Goal: Information Seeking & Learning: Understand process/instructions

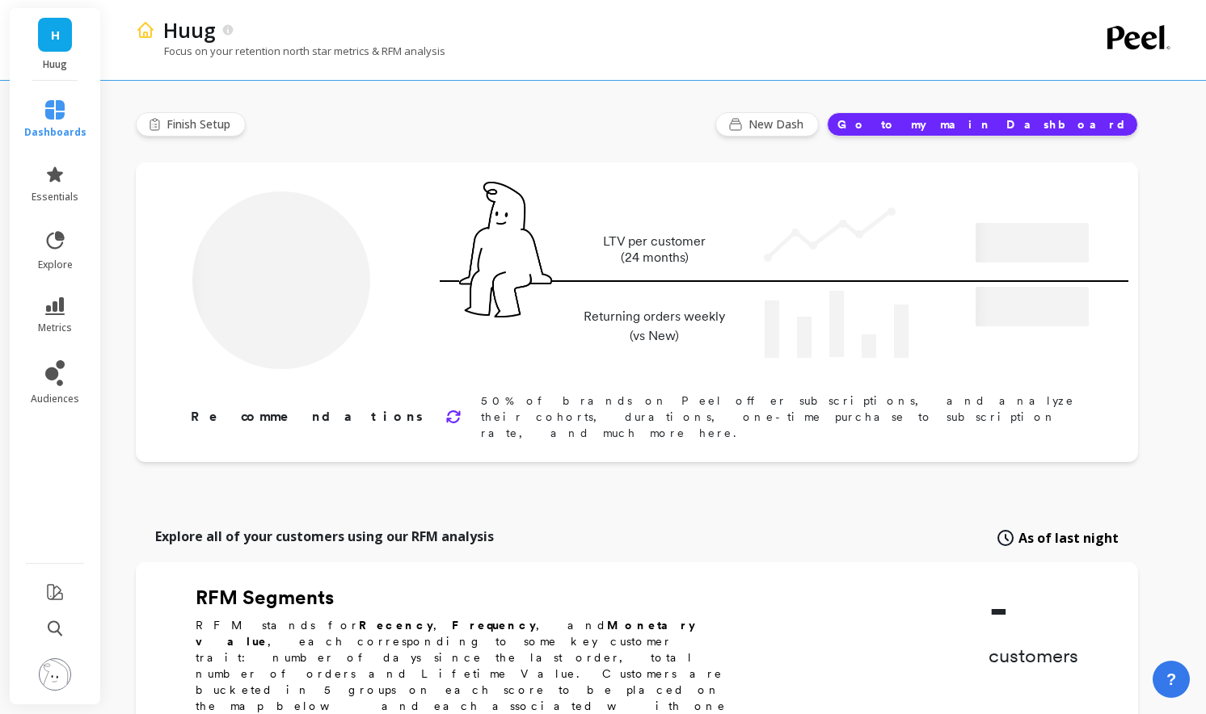
type input "Champions"
type input "1953"
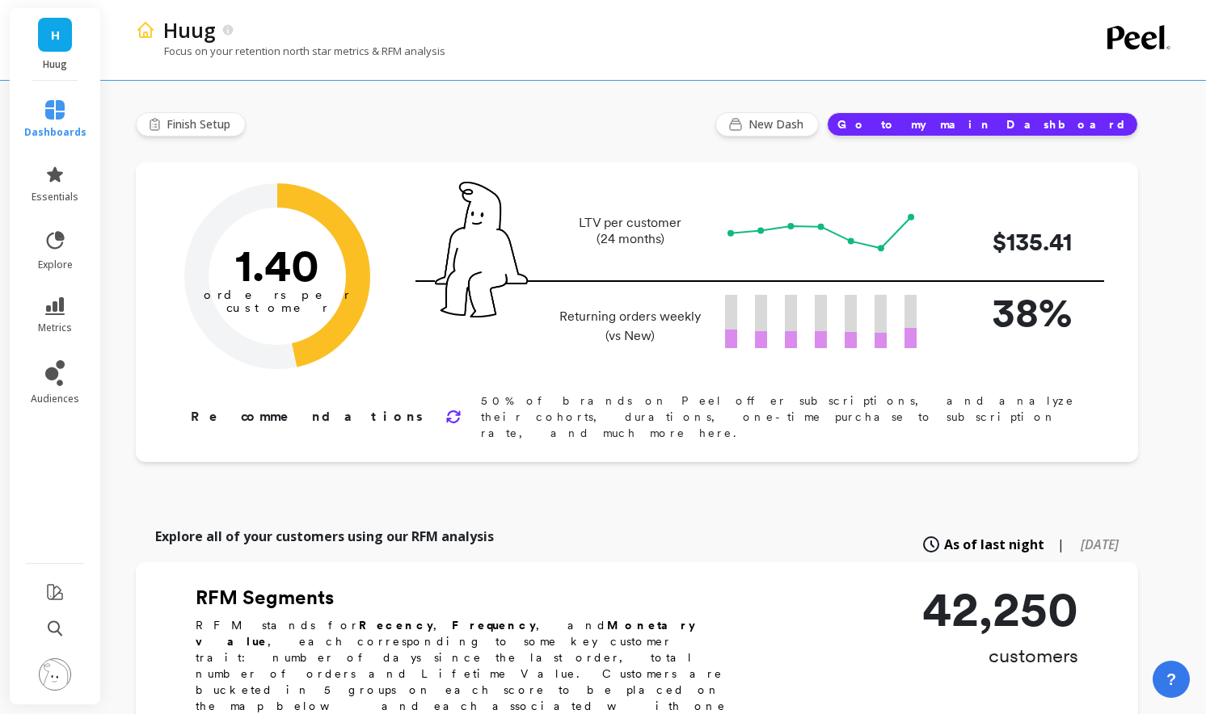
click at [71, 679] on li at bounding box center [55, 675] width 95 height 57
click at [58, 677] on img at bounding box center [55, 675] width 32 height 32
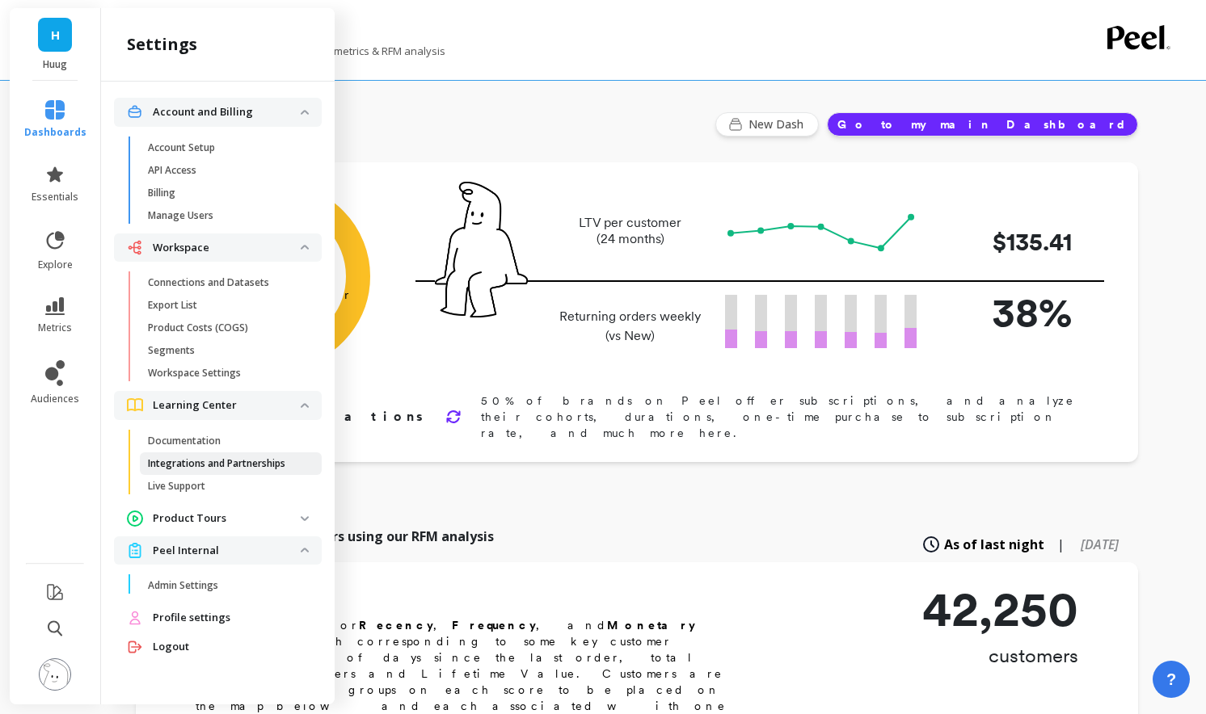
click at [230, 458] on p "Integrations and Partnerships" at bounding box center [216, 463] width 137 height 13
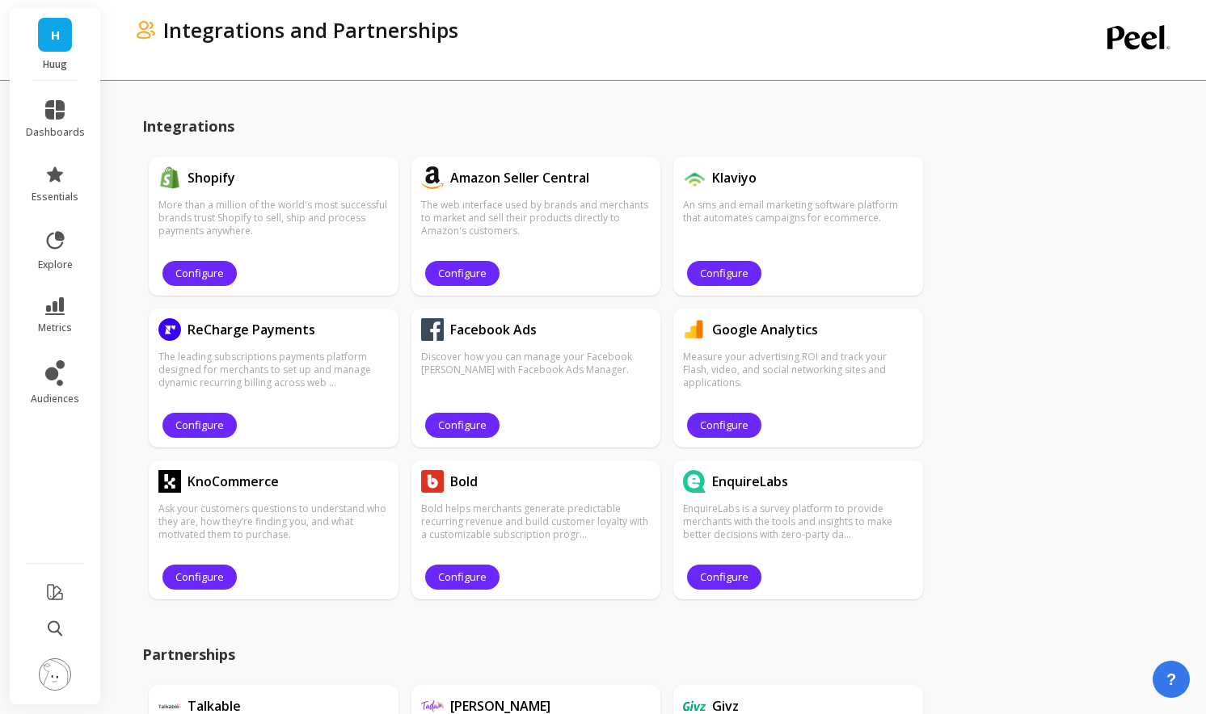
click at [65, 675] on img at bounding box center [55, 675] width 32 height 32
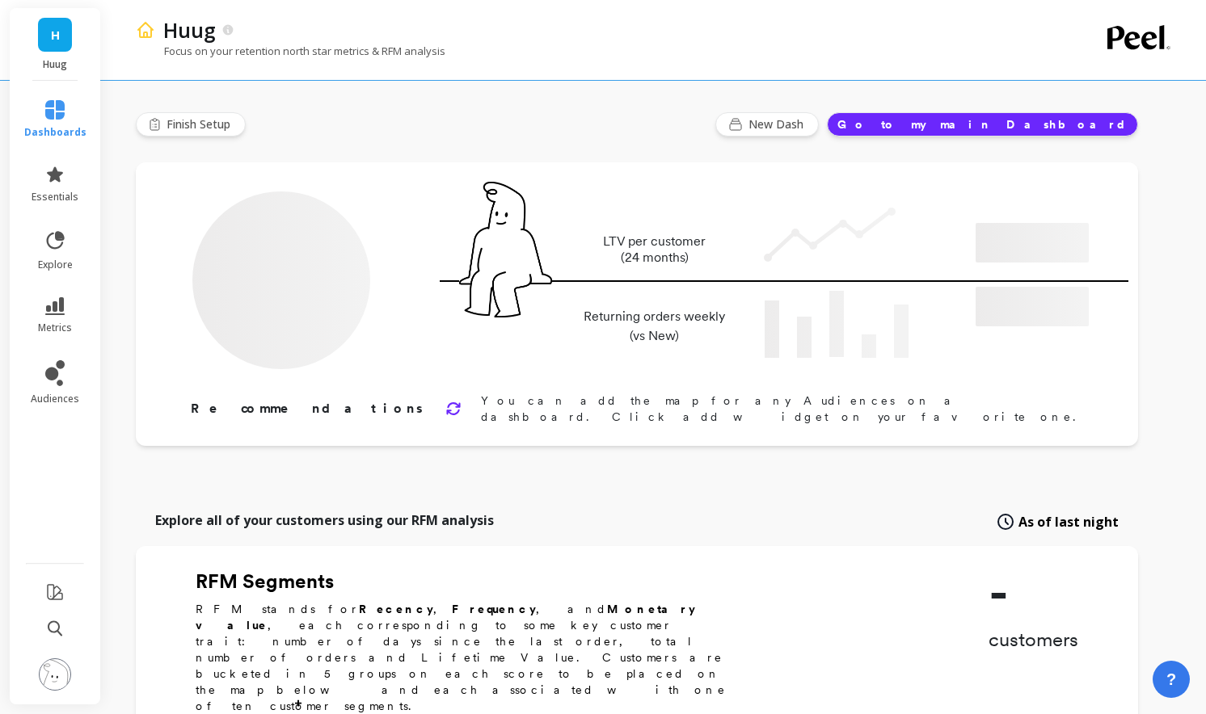
type input "Champions"
type input "1953"
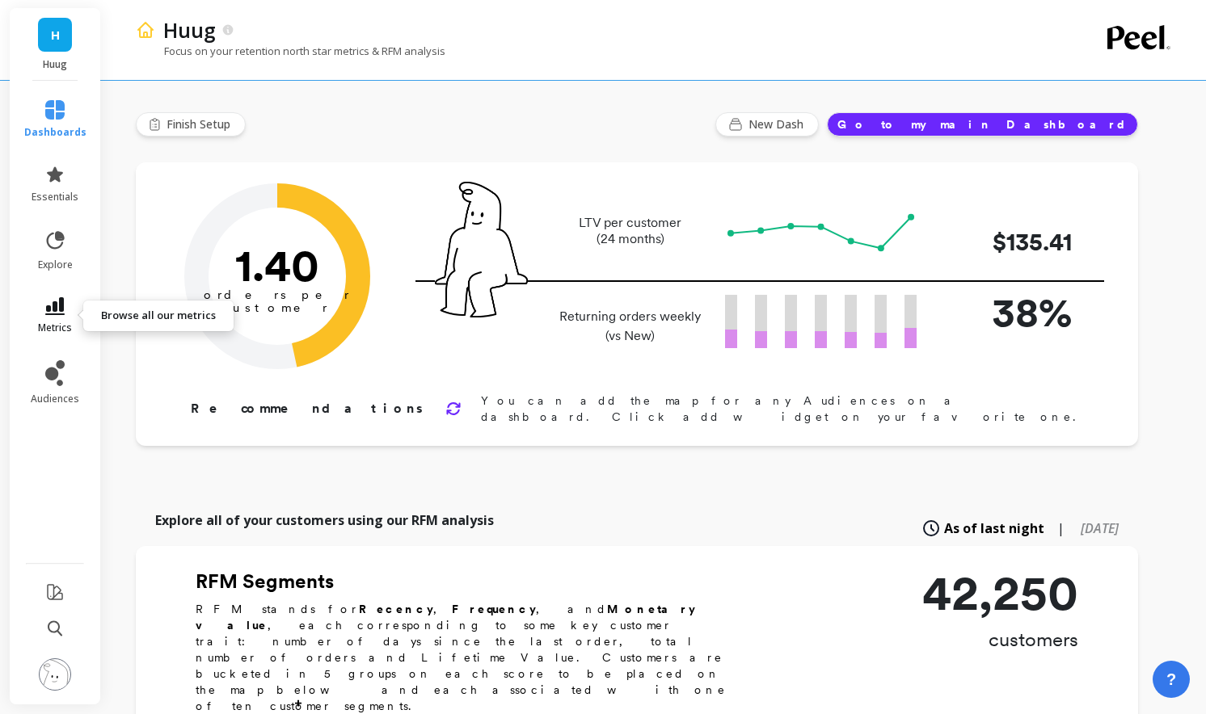
click at [58, 313] on icon at bounding box center [54, 306] width 19 height 18
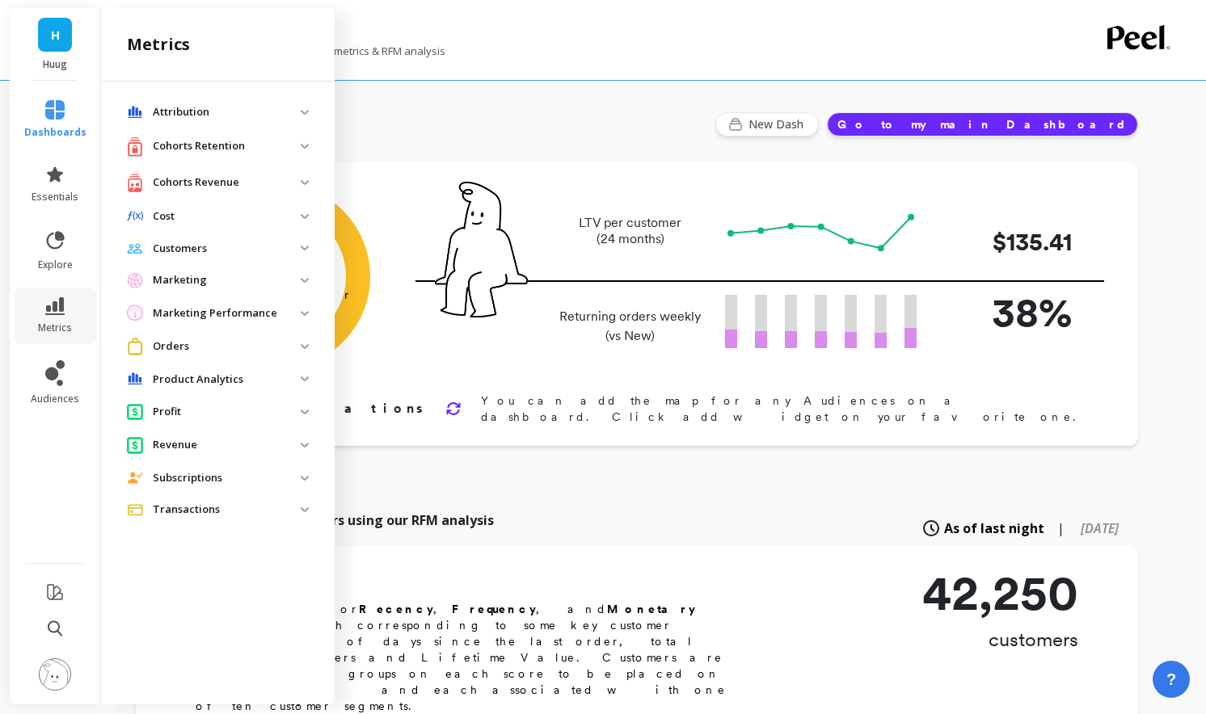
click at [303, 184] on img at bounding box center [305, 182] width 8 height 5
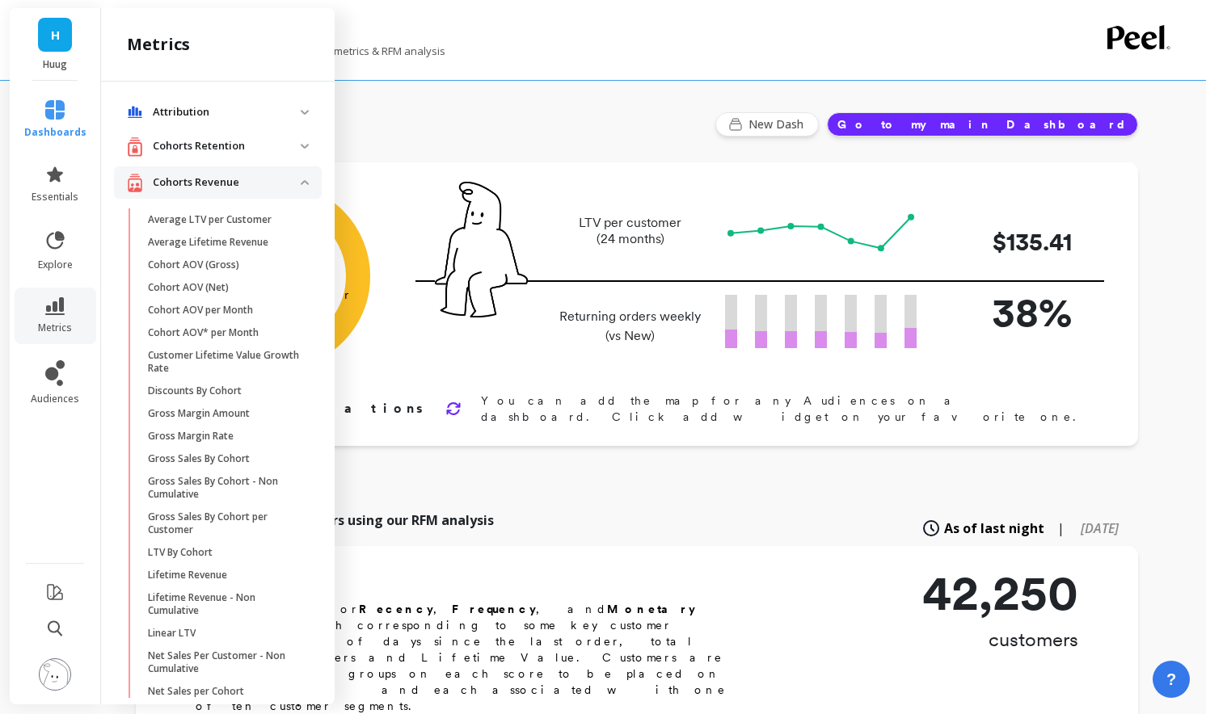
click at [315, 183] on revenue "Cohorts Revenue" at bounding box center [218, 182] width 208 height 33
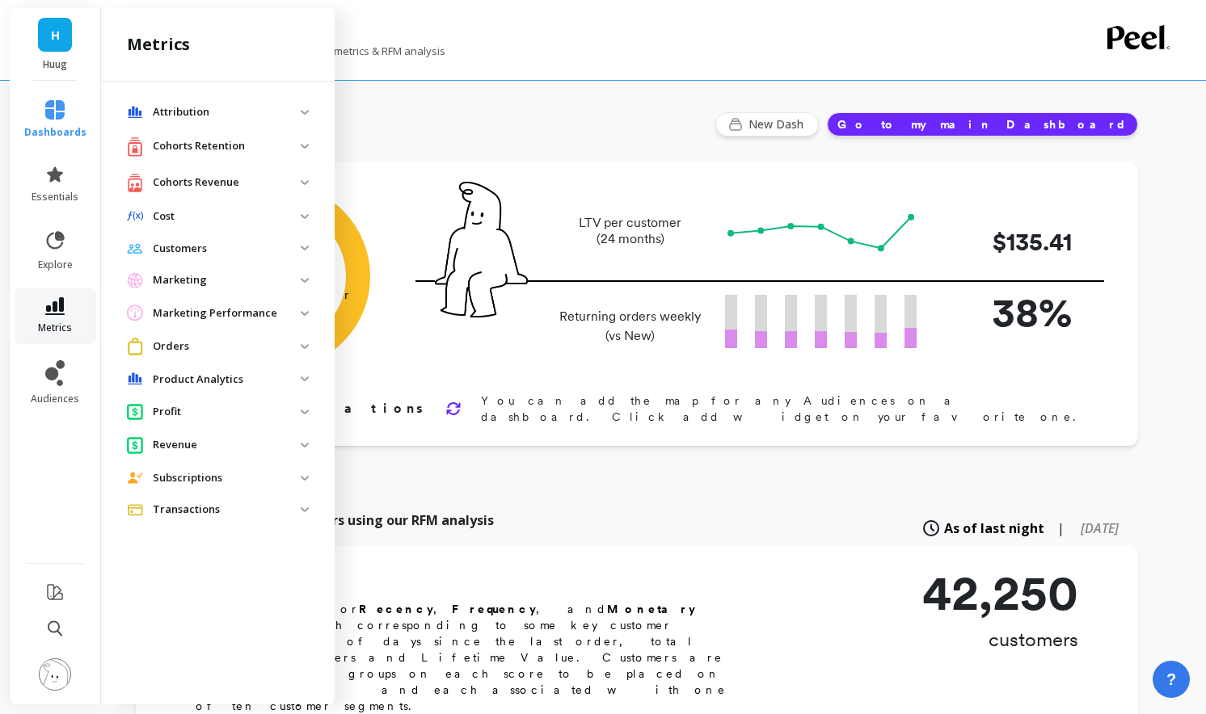
click at [41, 317] on link "metrics" at bounding box center [55, 315] width 62 height 37
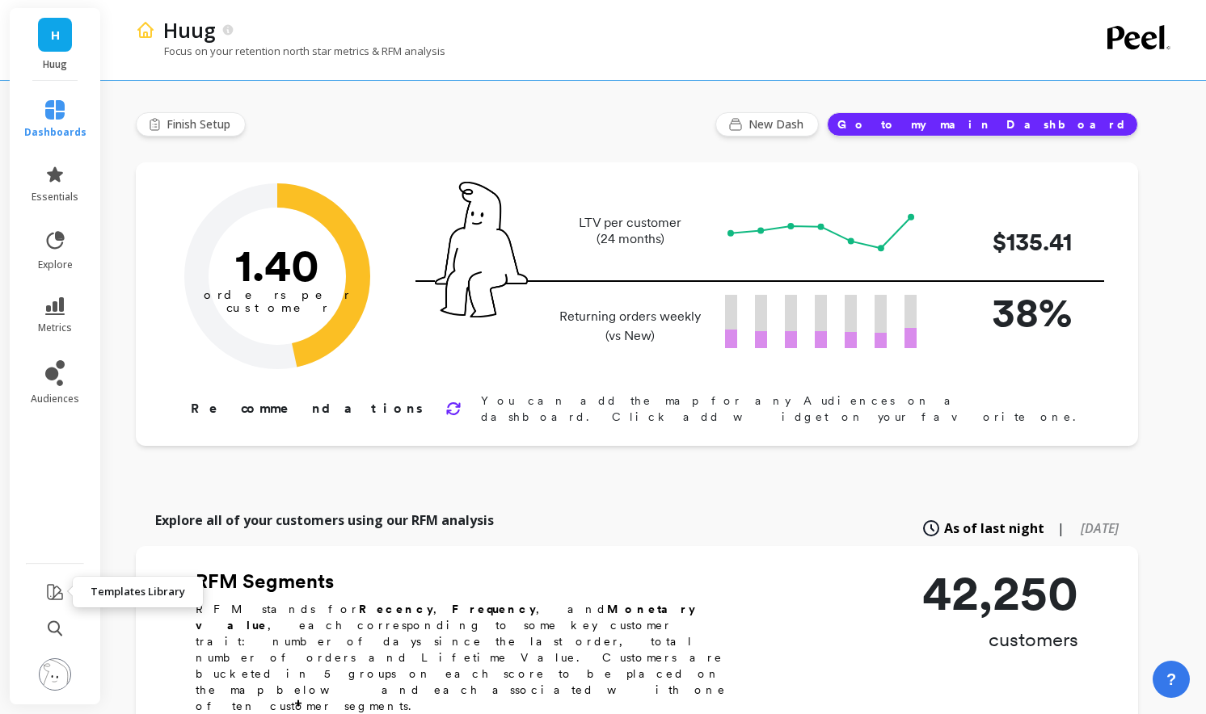
click at [53, 605] on button at bounding box center [54, 594] width 19 height 38
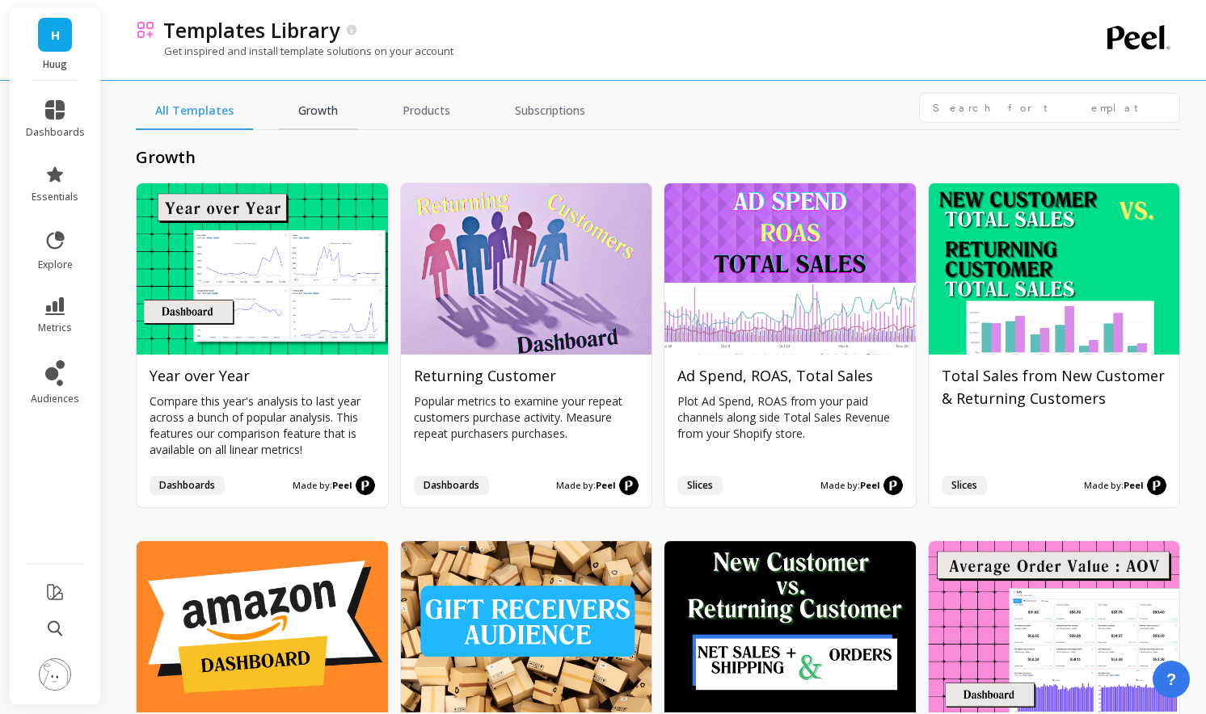
click at [296, 109] on link "Growth" at bounding box center [318, 111] width 78 height 37
click at [49, 310] on icon at bounding box center [54, 306] width 19 height 18
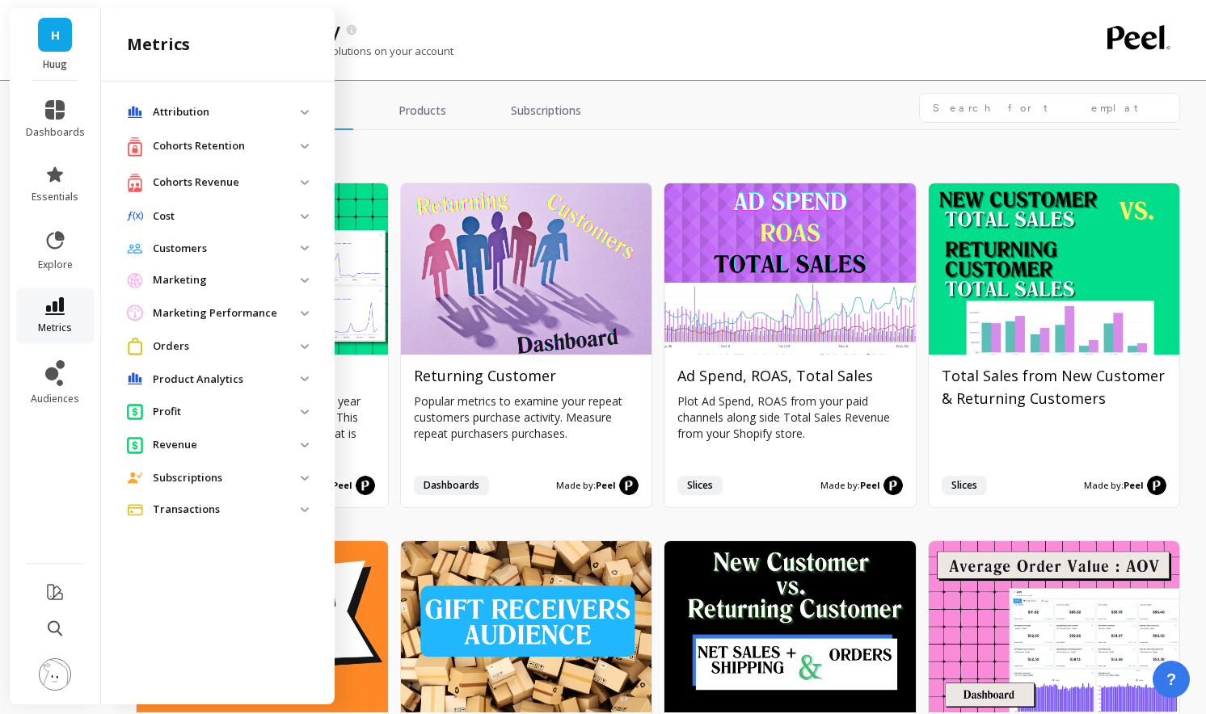
click at [55, 322] on span "metrics" at bounding box center [55, 328] width 34 height 13
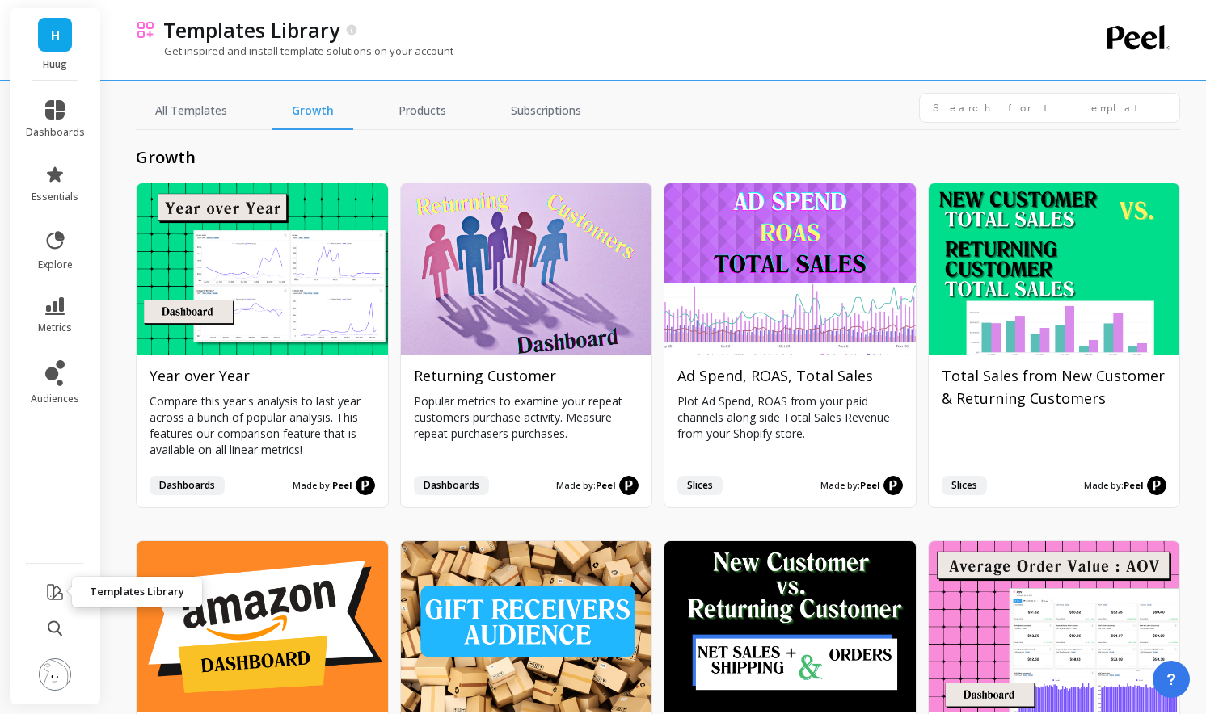
click at [61, 589] on icon at bounding box center [54, 592] width 19 height 19
click at [57, 314] on icon at bounding box center [54, 306] width 19 height 18
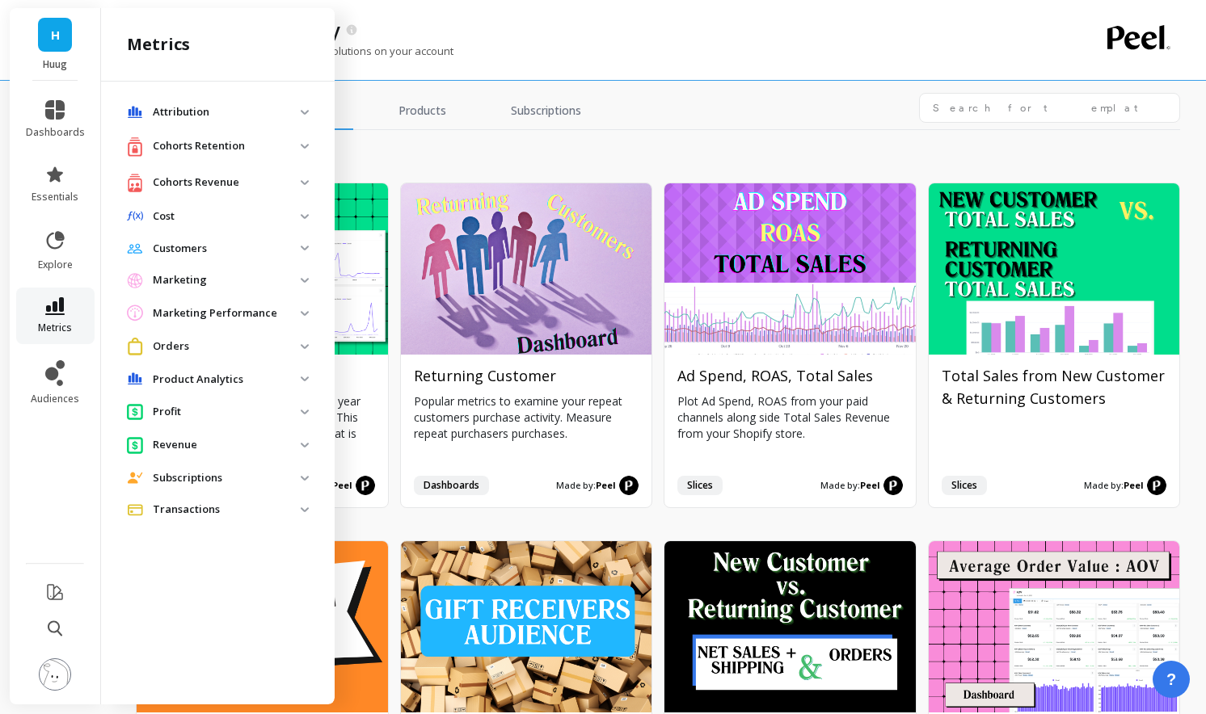
click at [59, 303] on icon at bounding box center [54, 306] width 19 height 18
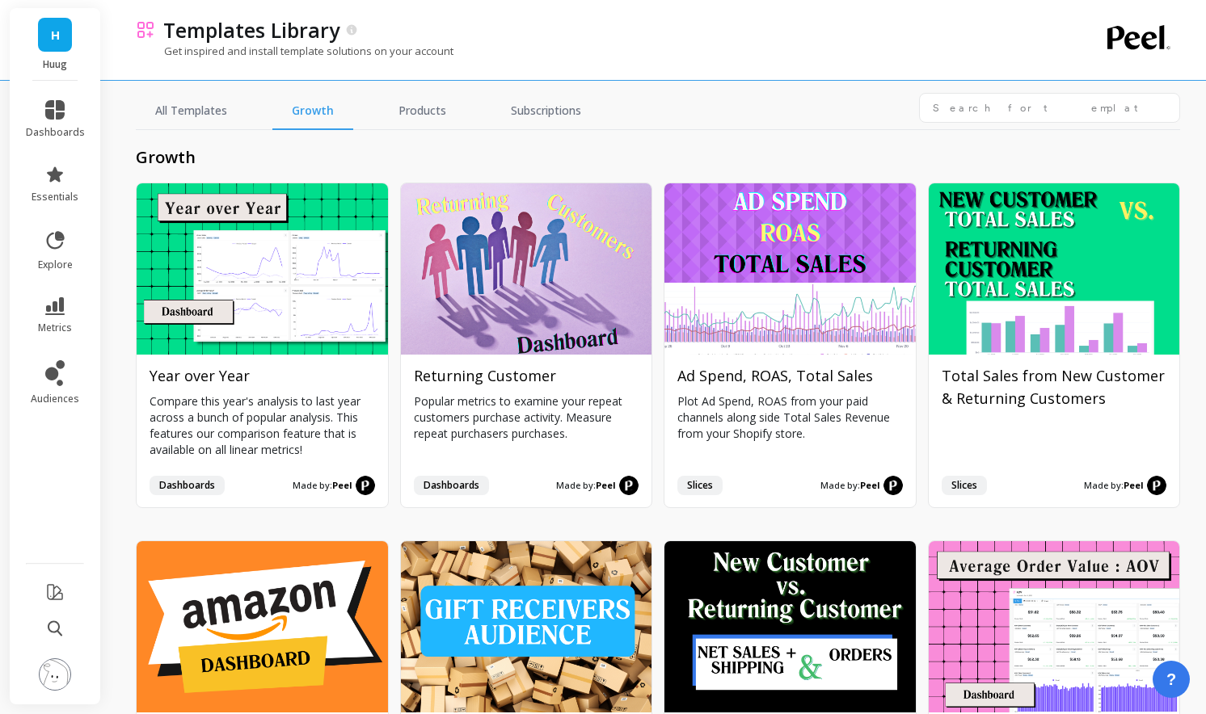
click at [503, 154] on h2 "growth" at bounding box center [658, 157] width 1044 height 23
click at [55, 314] on icon at bounding box center [54, 306] width 19 height 18
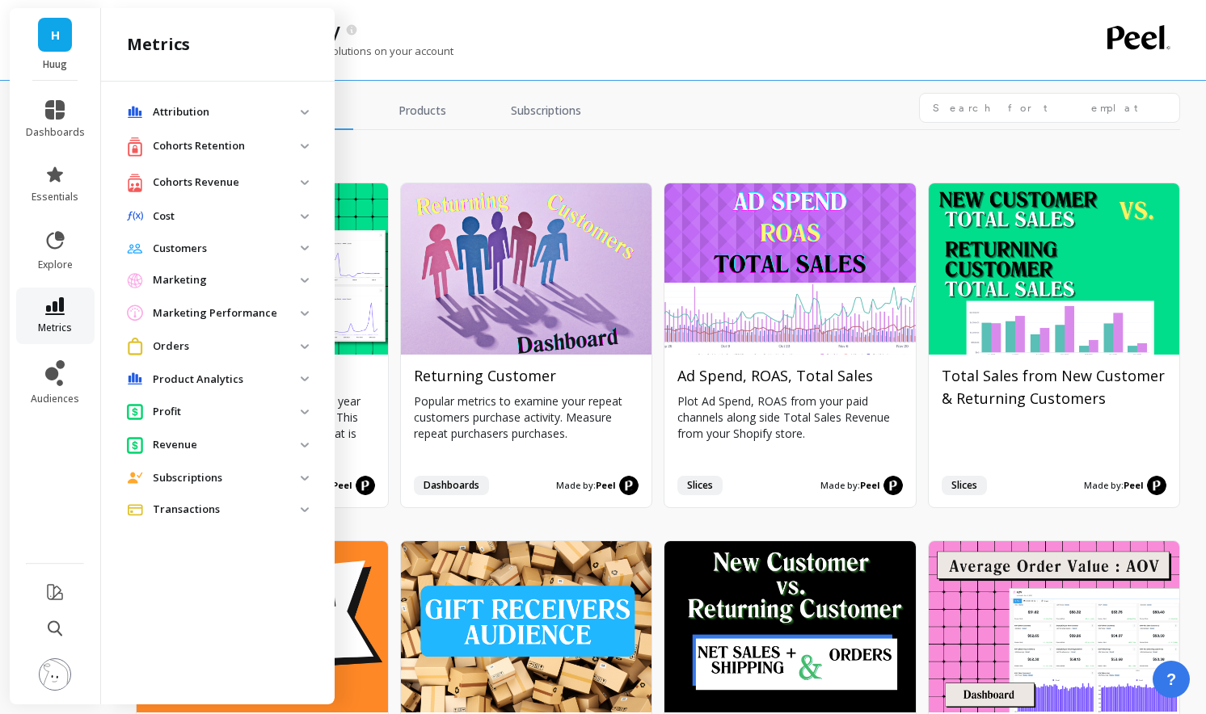
click at [55, 313] on icon at bounding box center [54, 306] width 19 height 18
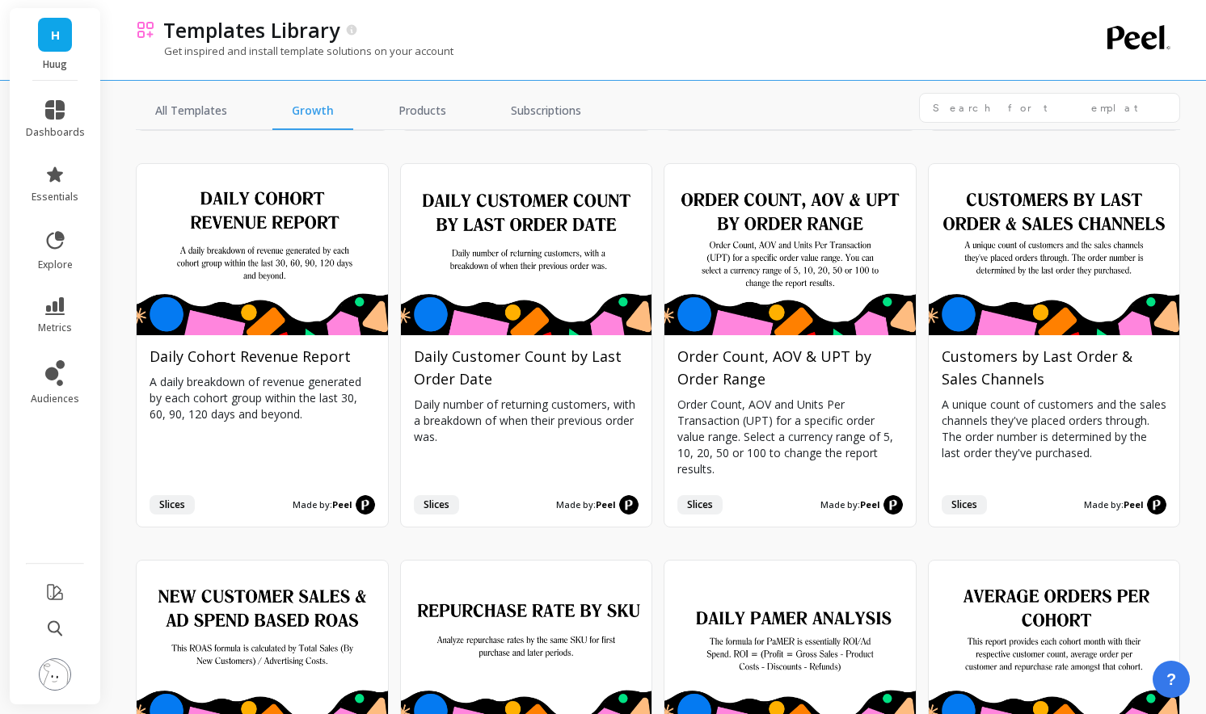
scroll to position [2706, 0]
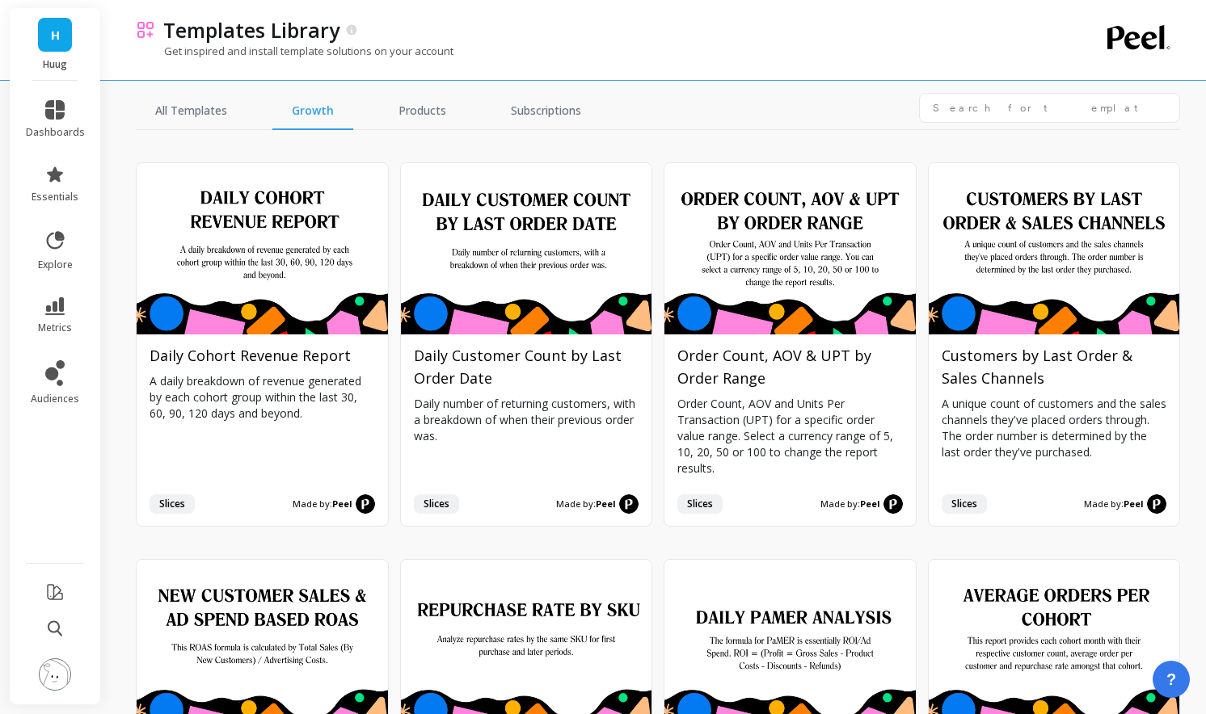
click at [57, 668] on img at bounding box center [55, 675] width 32 height 32
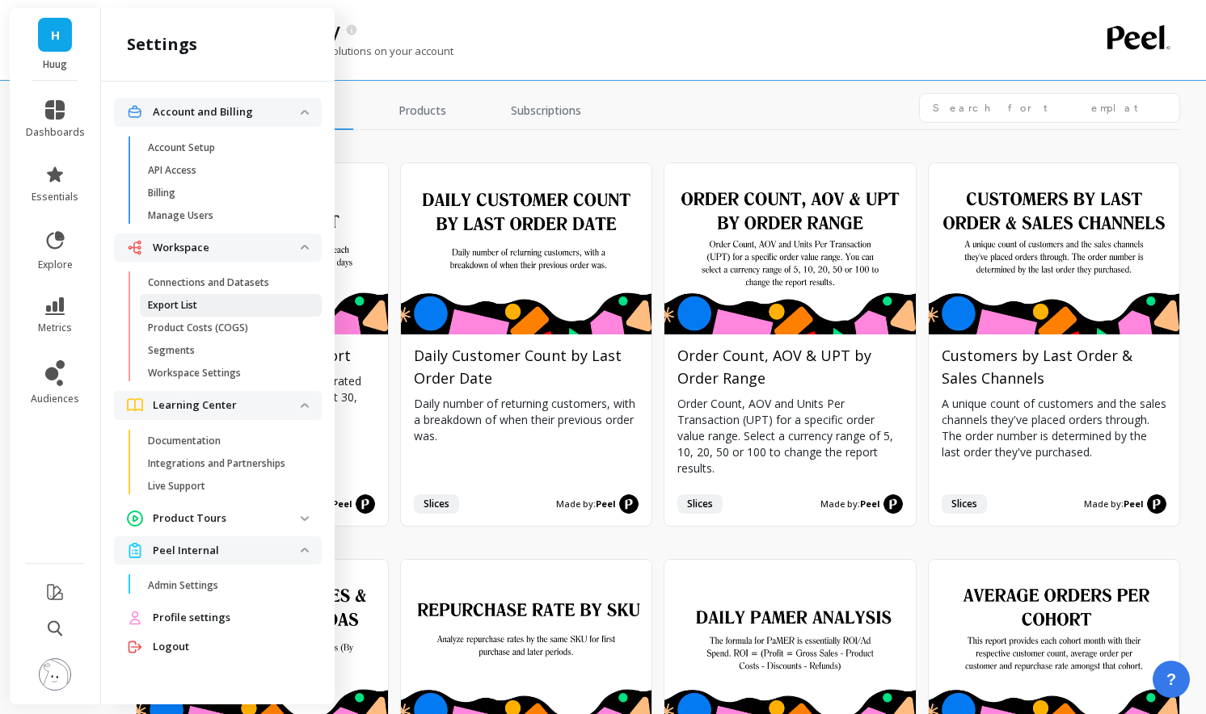
scroll to position [0, 0]
click at [210, 514] on p "Product Tours" at bounding box center [227, 519] width 148 height 16
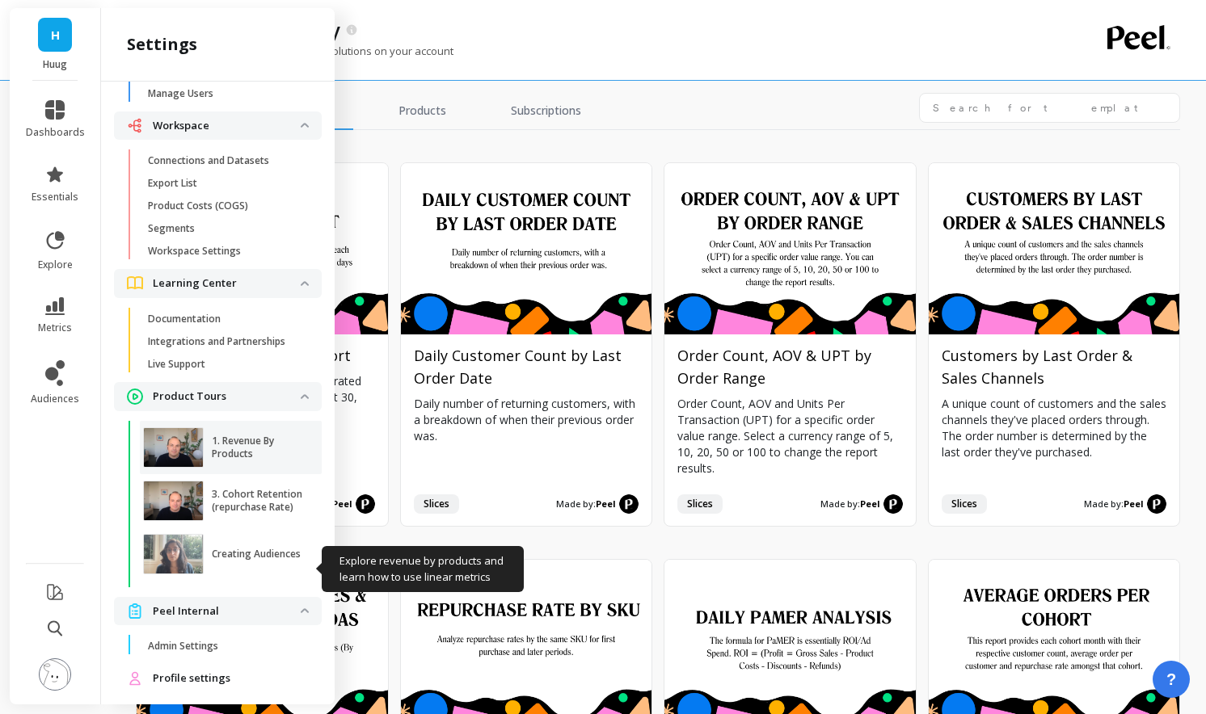
scroll to position [162, 0]
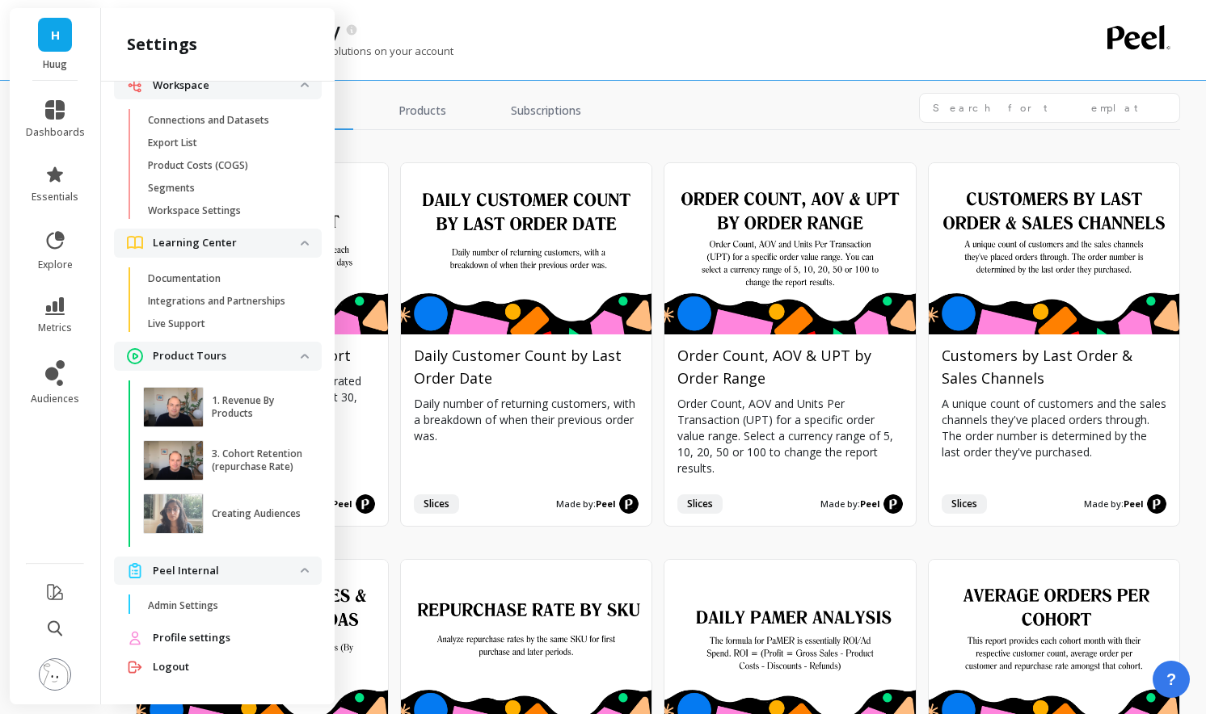
click at [268, 347] on tours "Product Tours" at bounding box center [218, 356] width 208 height 29
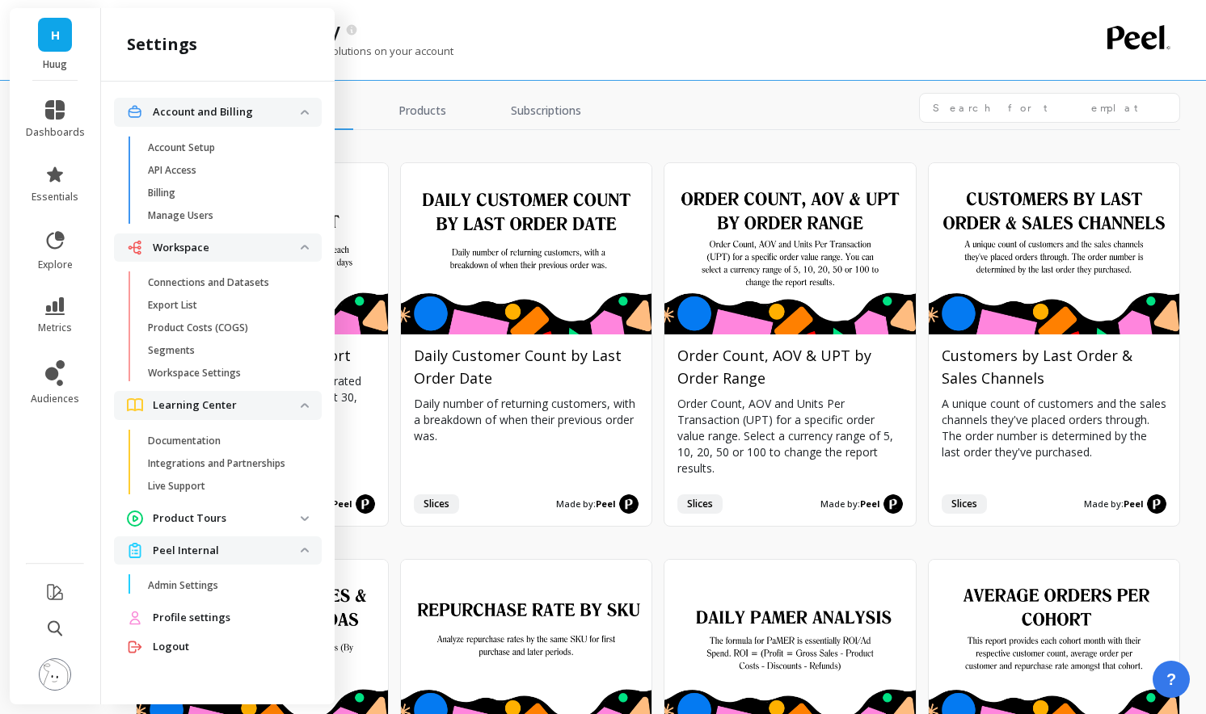
click at [196, 524] on p "Product Tours" at bounding box center [227, 519] width 148 height 16
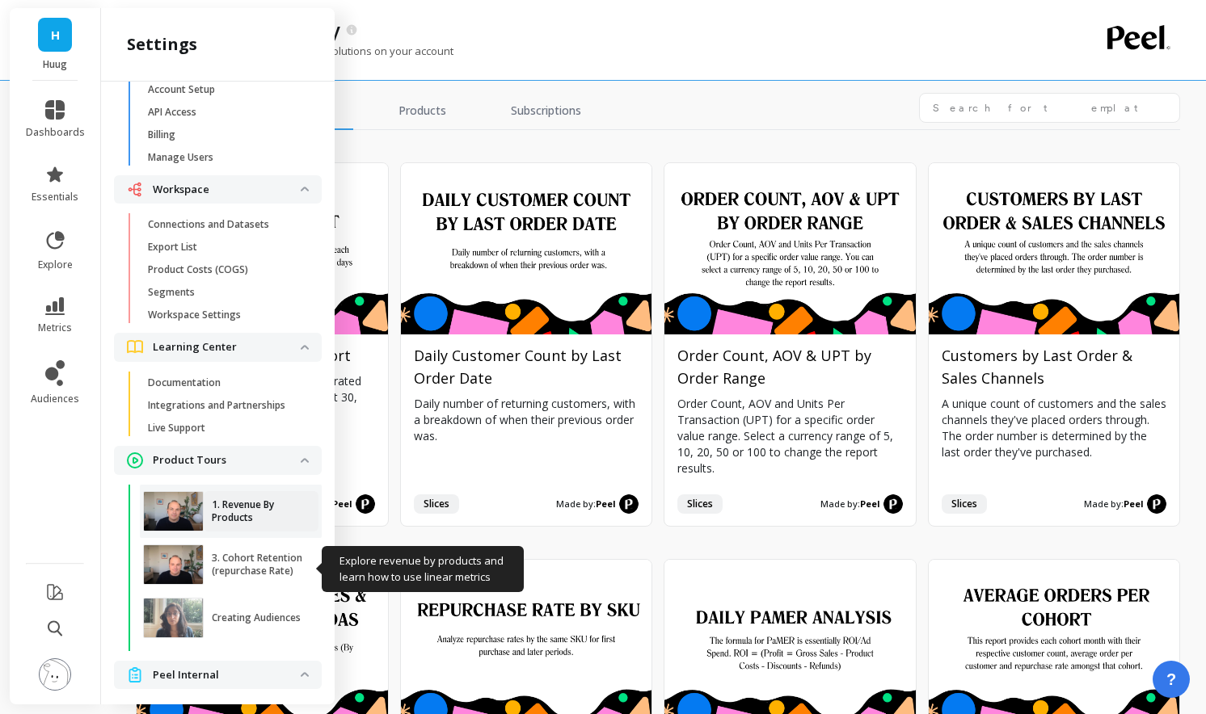
scroll to position [78, 0]
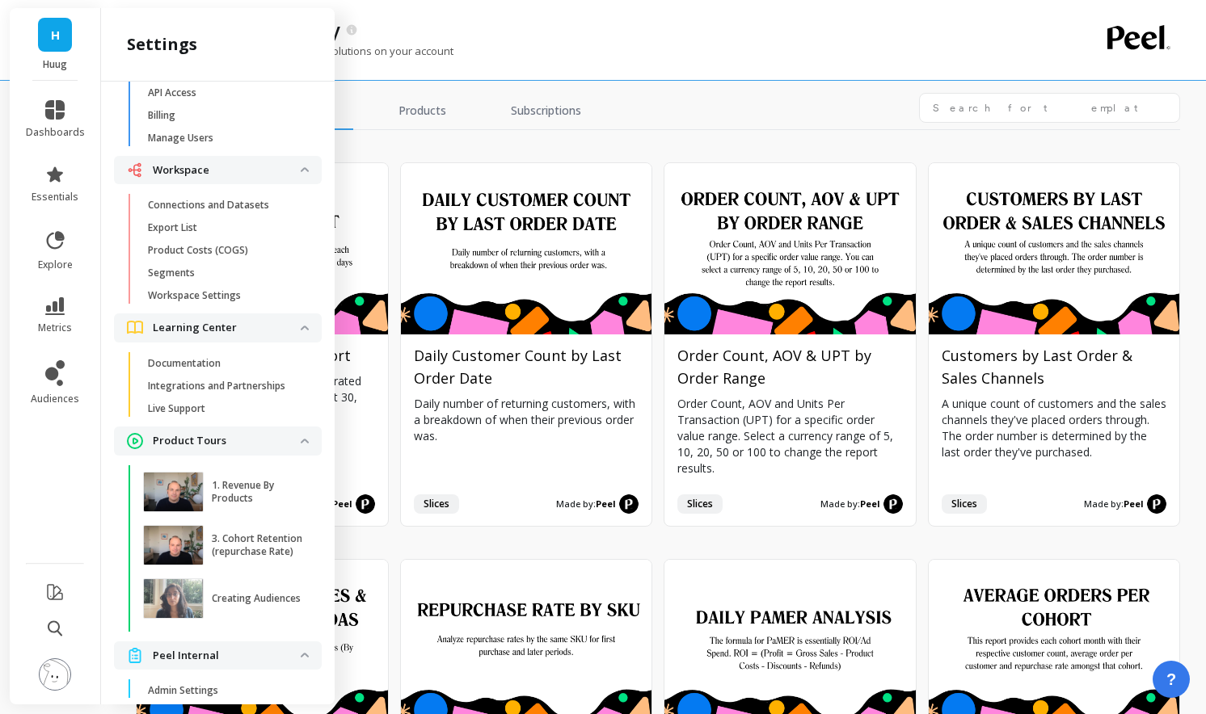
click at [272, 440] on p "Product Tours" at bounding box center [227, 441] width 148 height 16
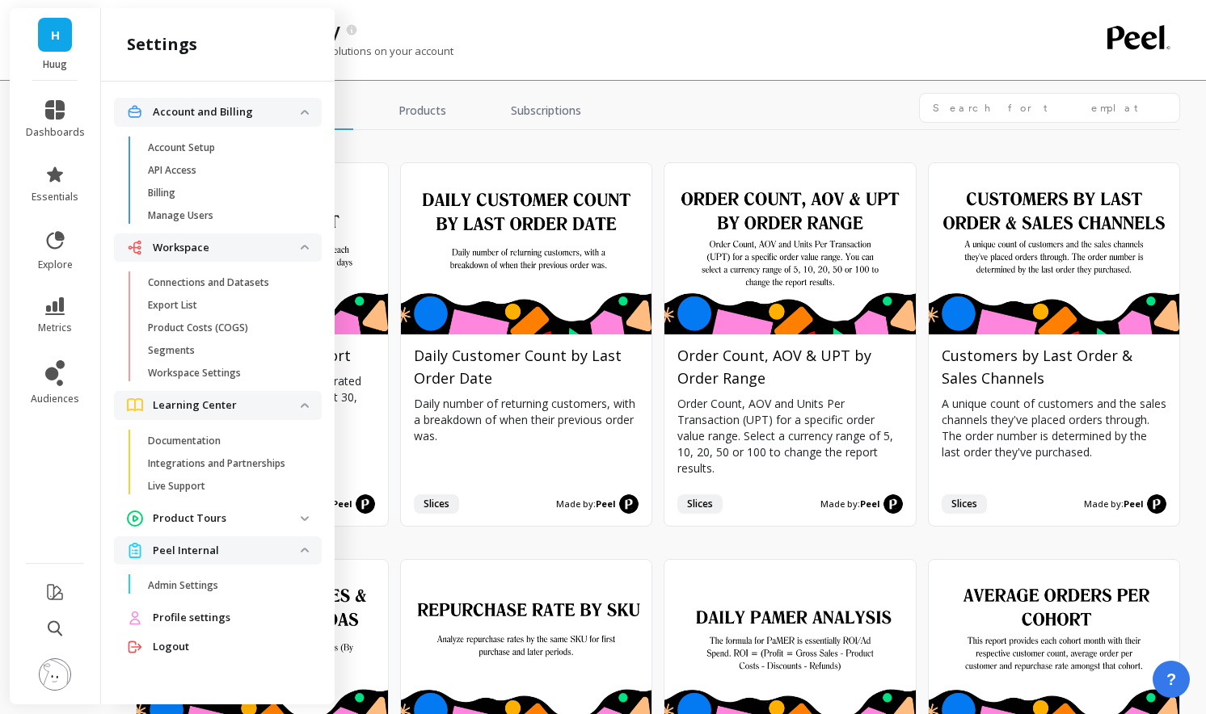
scroll to position [0, 0]
click at [262, 514] on p "Product Tours" at bounding box center [227, 519] width 148 height 16
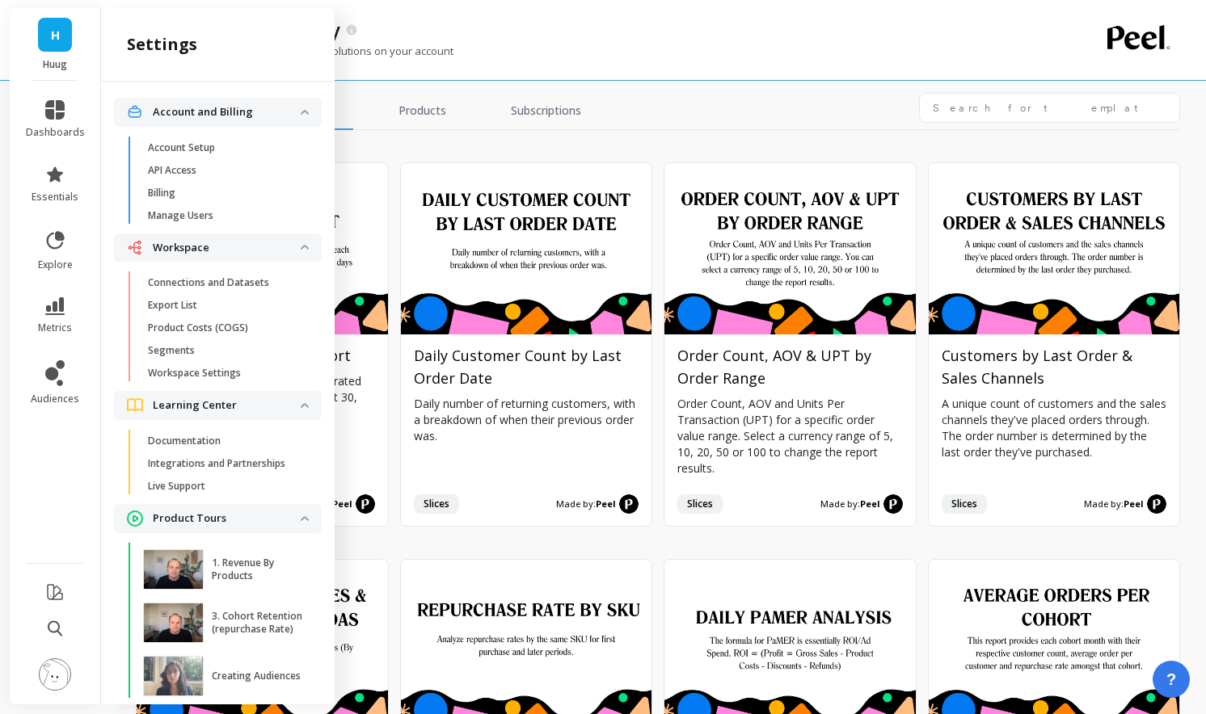
click at [478, 69] on div "Get inspired and install template solutions on your account" at bounding box center [588, 59] width 905 height 31
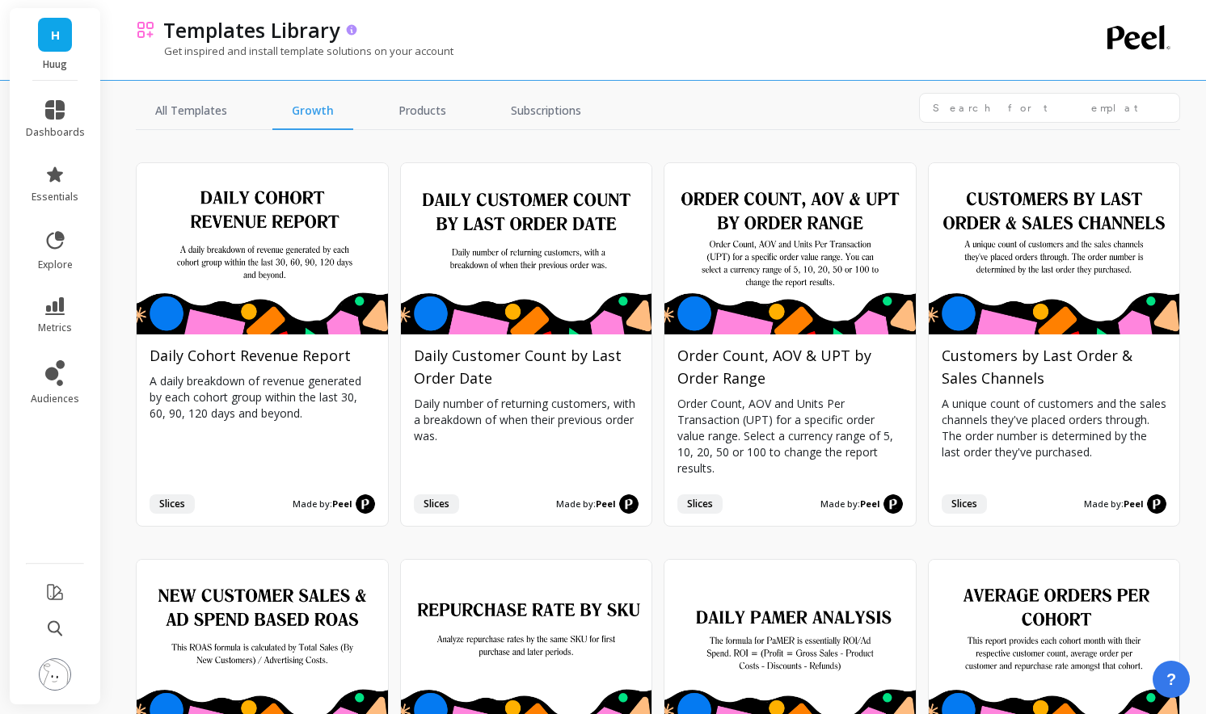
click at [351, 27] on icon at bounding box center [352, 30] width 14 height 14
